Goal: Navigation & Orientation: Find specific page/section

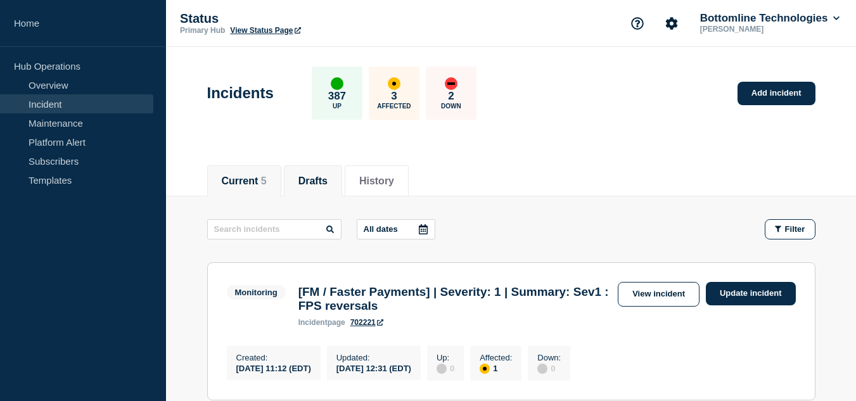
click at [340, 181] on li "Drafts" at bounding box center [313, 180] width 58 height 31
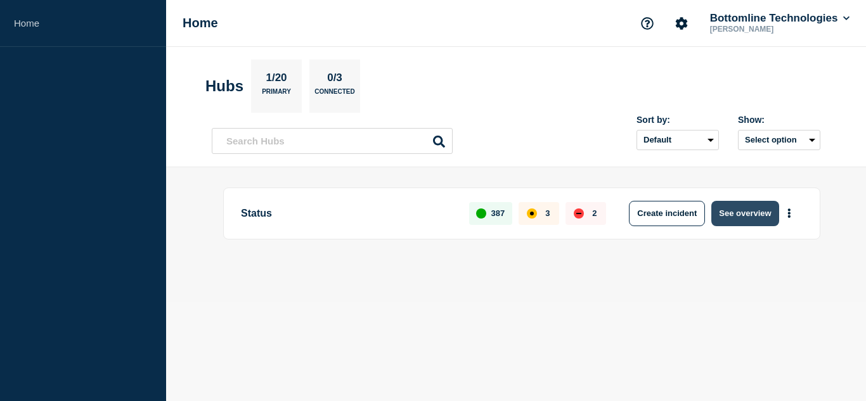
click at [735, 215] on button "See overview" at bounding box center [744, 213] width 67 height 25
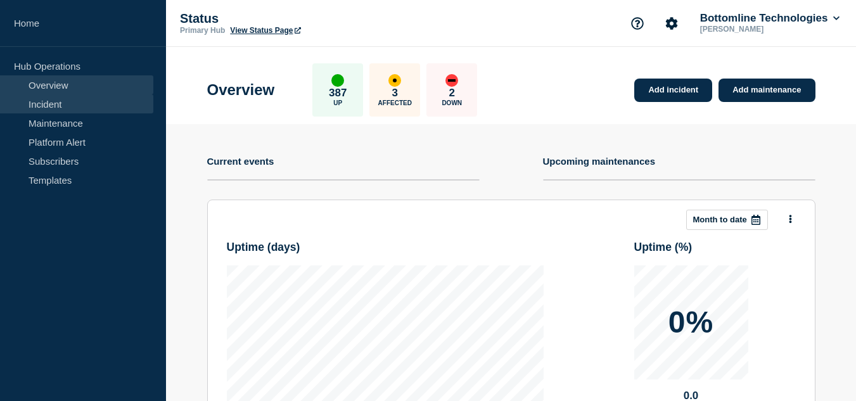
click at [80, 113] on link "Incident" at bounding box center [76, 103] width 153 height 19
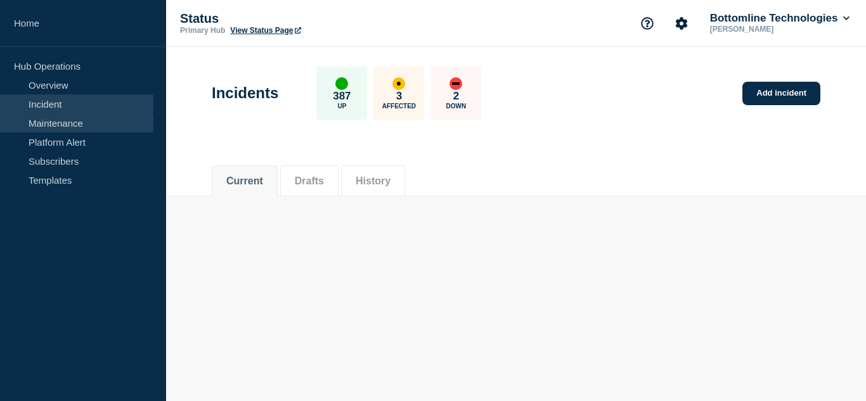
click at [79, 124] on link "Maintenance" at bounding box center [76, 122] width 153 height 19
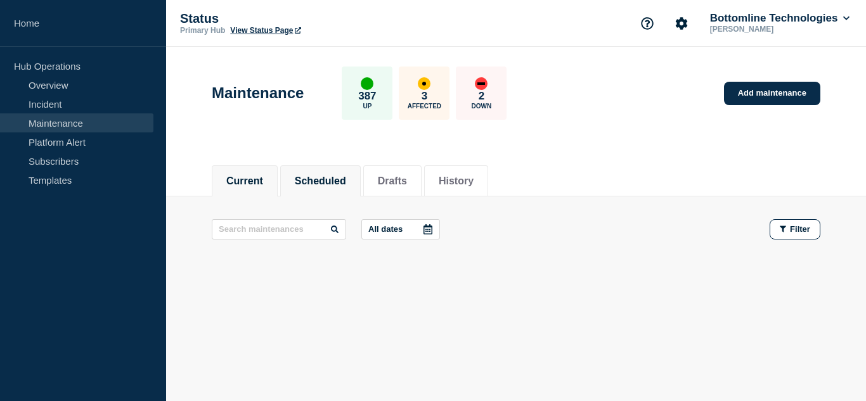
click at [324, 182] on button "Scheduled" at bounding box center [320, 181] width 51 height 11
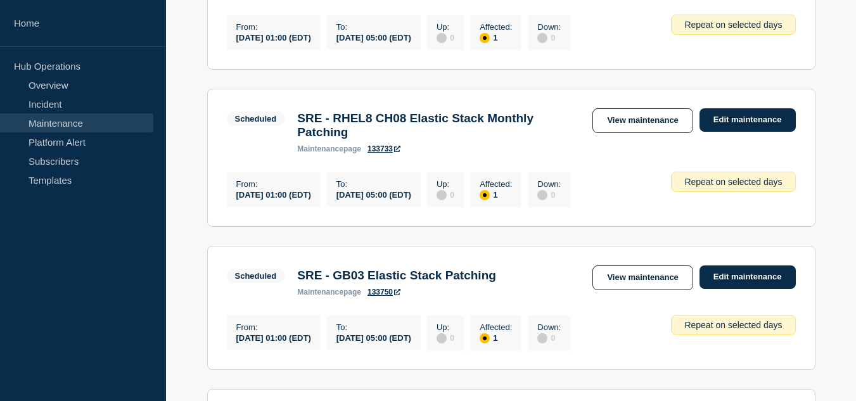
scroll to position [253, 0]
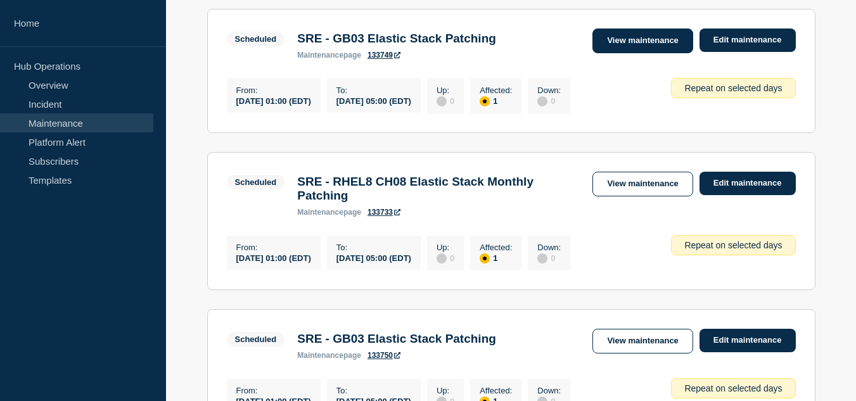
click at [615, 39] on link "View maintenance" at bounding box center [642, 41] width 100 height 25
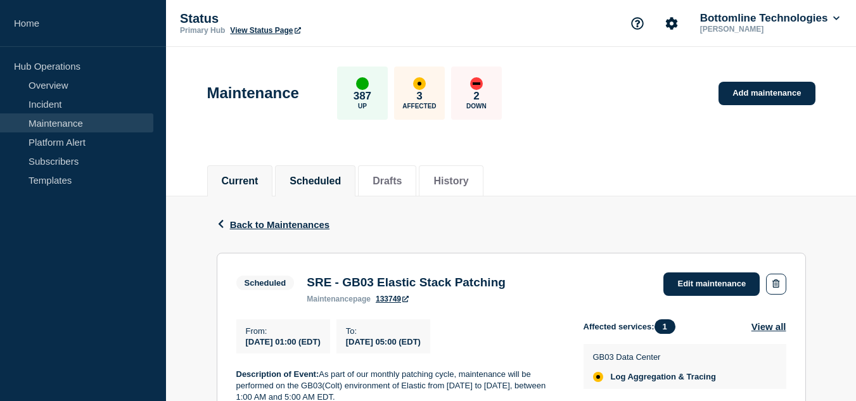
click at [259, 176] on button "Current" at bounding box center [240, 181] width 37 height 11
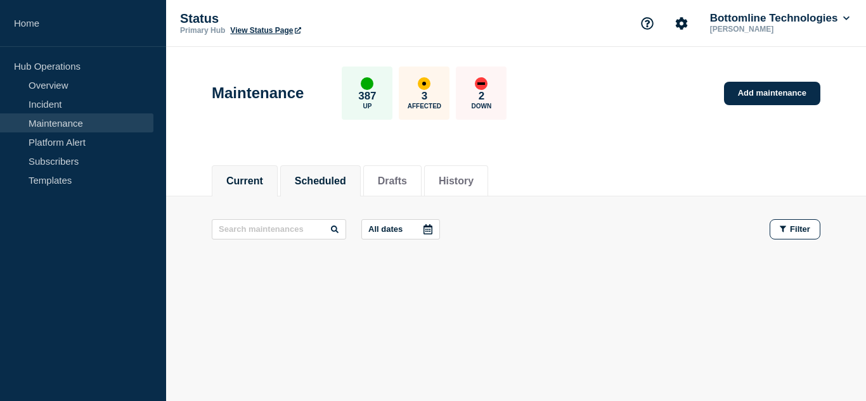
click at [316, 178] on button "Scheduled" at bounding box center [320, 181] width 51 height 11
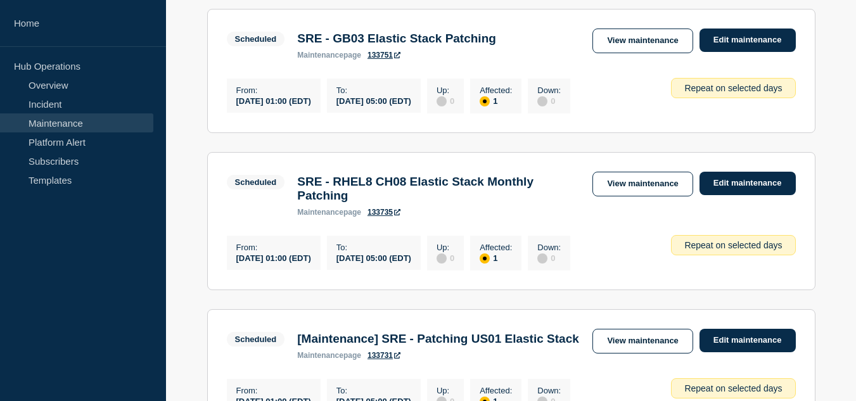
scroll to position [1331, 0]
